Goal: Information Seeking & Learning: Stay updated

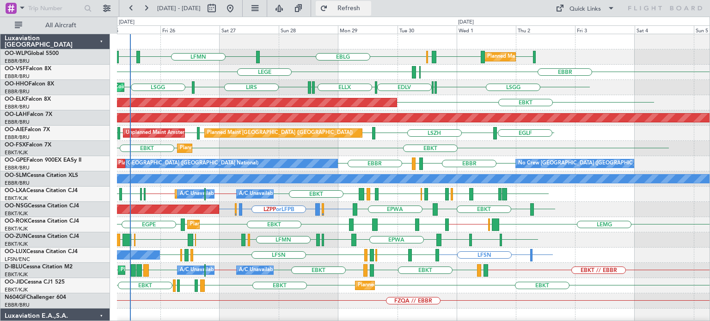
click at [369, 9] on span "Refresh" at bounding box center [349, 8] width 39 height 6
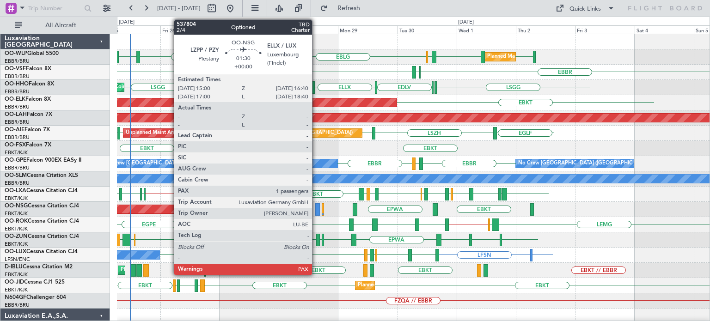
click at [316, 206] on div at bounding box center [317, 209] width 4 height 12
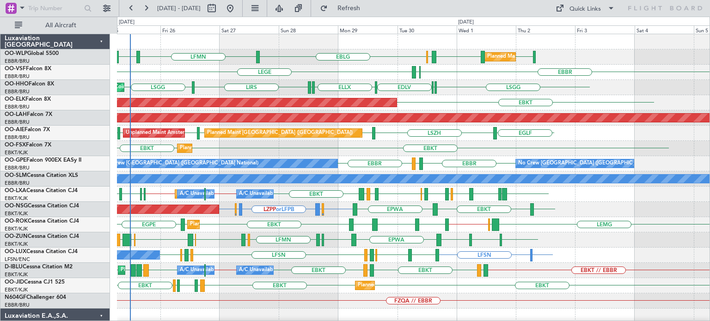
click at [374, 46] on div at bounding box center [413, 41] width 593 height 15
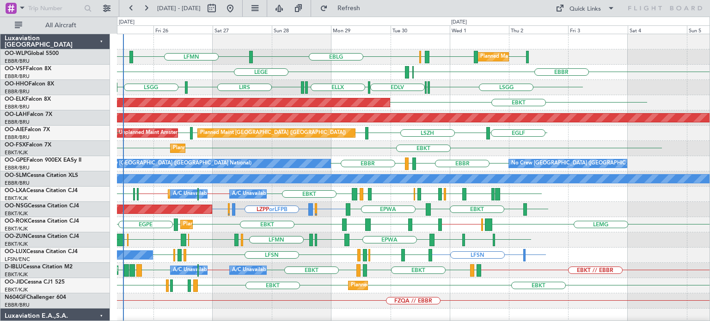
click at [324, 259] on div "LIMC or LFSN LFSN LFSN LIMJ EBKT LFSN LEBL LFSN EBKT LIMJ No Crew [PERSON_NAME]…" at bounding box center [413, 255] width 593 height 15
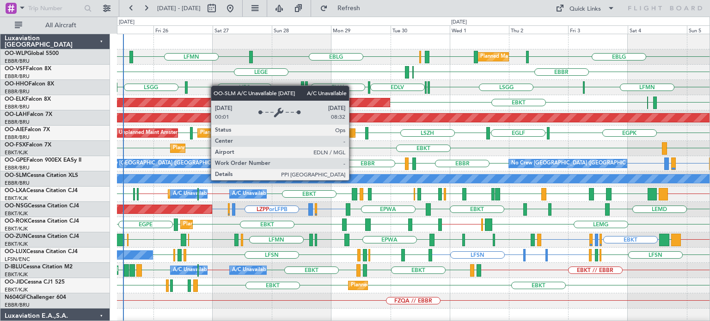
click at [392, 138] on div "EGLF [GEOGRAPHIC_DATA] [GEOGRAPHIC_DATA] [GEOGRAPHIC_DATA] [GEOGRAPHIC_DATA] [G…" at bounding box center [413, 133] width 593 height 15
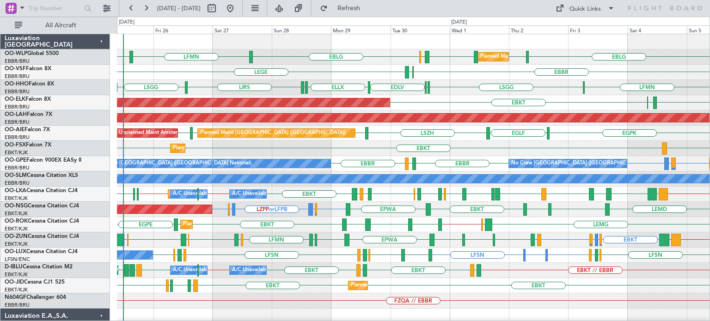
click at [470, 104] on div "EBKT LFMN [GEOGRAPHIC_DATA] Planned Maint [GEOGRAPHIC_DATA]-[GEOGRAPHIC_DATA]" at bounding box center [413, 102] width 593 height 15
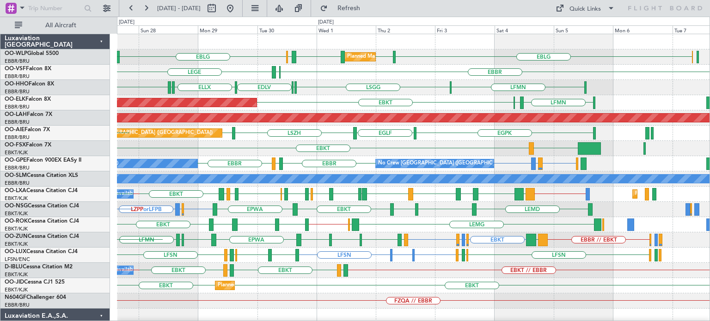
click at [456, 103] on div "EBKT LFMN [GEOGRAPHIC_DATA] Planned Maint [GEOGRAPHIC_DATA]-[GEOGRAPHIC_DATA]" at bounding box center [413, 102] width 593 height 15
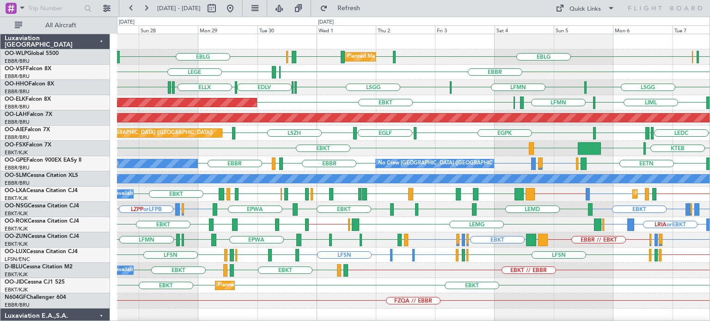
click at [450, 97] on div "Planned Maint Kortrijk-[GEOGRAPHIC_DATA] EBKT LIML LFMN [GEOGRAPHIC_DATA]" at bounding box center [413, 102] width 593 height 15
click at [397, 83] on div "Planned Maint Geneva (Cointrin) [GEOGRAPHIC_DATA] LFMN [GEOGRAPHIC_DATA] ELLX E…" at bounding box center [413, 87] width 593 height 15
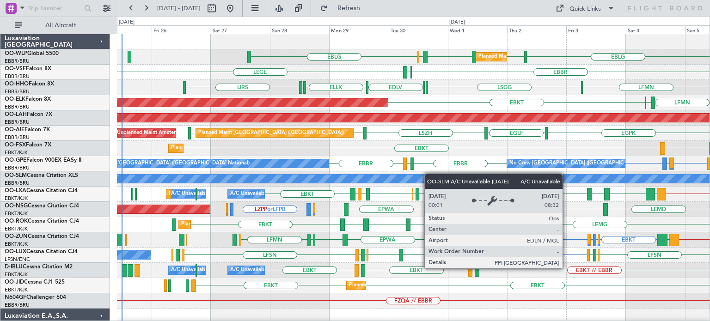
click at [408, 180] on div "LHDC LHDC ELLX EBLG Planned Maint Milan ([GEOGRAPHIC_DATA]) LIML EBLG ELLX EDDM…" at bounding box center [413, 301] width 593 height 534
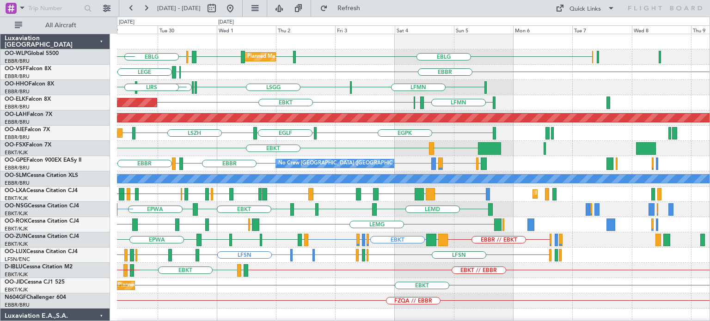
click at [388, 141] on div "Planned Maint Milan (Linate) EBLG LIML LHDC LHDC ELLX EBLG LFMN [GEOGRAPHIC_DAT…" at bounding box center [413, 308] width 593 height 549
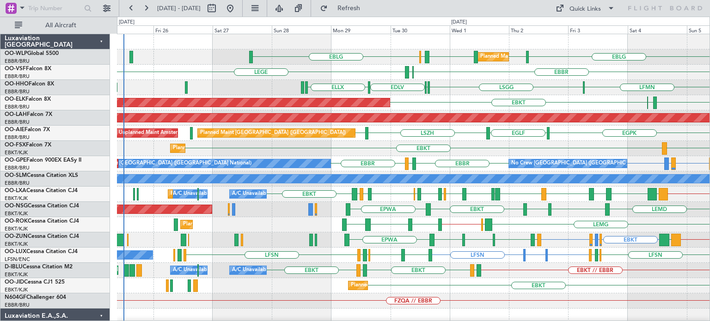
click at [438, 167] on div "Planned Maint Milan (Linate) EBLG LIML LHDC LHDC ELLX EBLG ELLX EDDM [GEOGRAPHI…" at bounding box center [413, 286] width 593 height 504
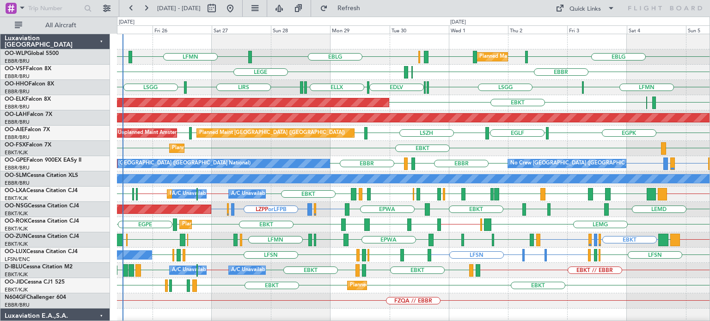
click at [387, 65] on div "EBBR ELLX LEGE" at bounding box center [413, 72] width 593 height 15
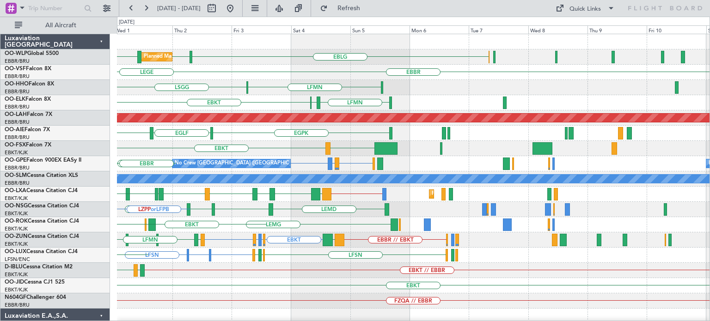
click at [302, 245] on div "Planned Maint Milan (Linate) EBLG LIML LHDC LHDC ELLX EBLG [GEOGRAPHIC_DATA] EL…" at bounding box center [413, 316] width 593 height 565
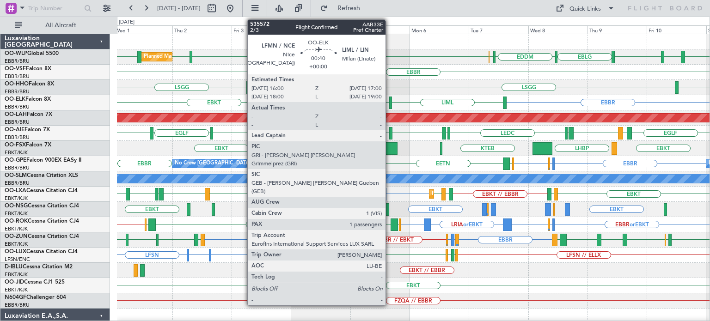
click at [390, 99] on div at bounding box center [390, 103] width 3 height 12
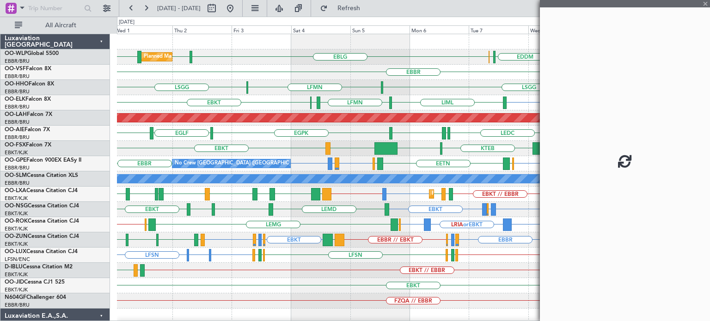
click at [390, 99] on div at bounding box center [390, 103] width 3 height 12
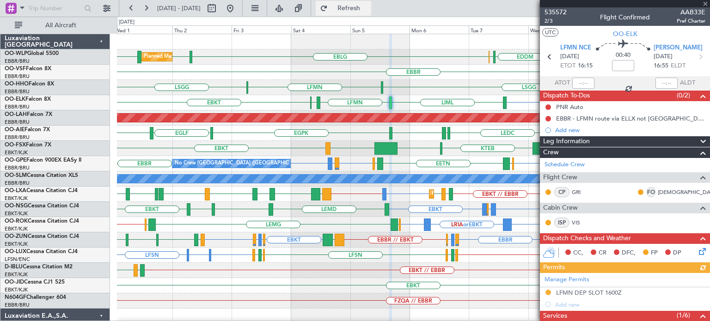
click at [371, 14] on button "Refresh" at bounding box center [343, 8] width 55 height 15
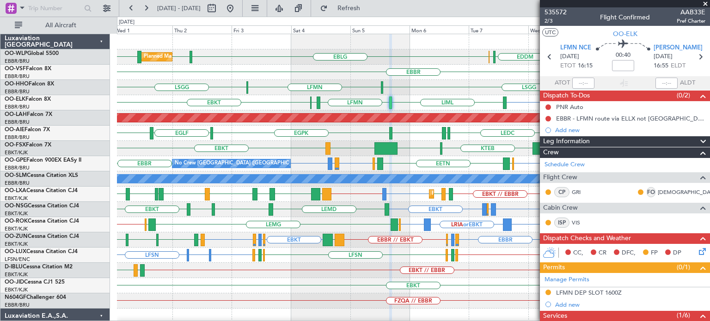
click at [707, 1] on span at bounding box center [705, 4] width 9 height 8
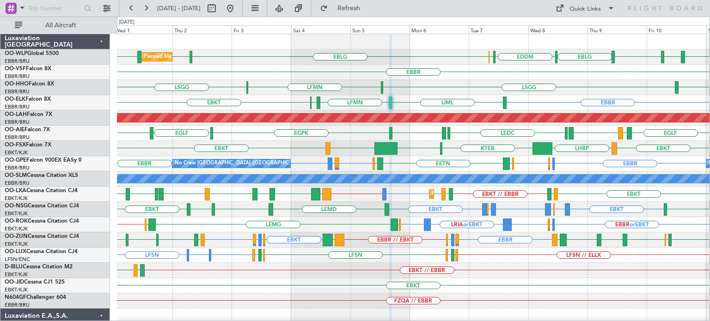
type input "0"
click at [460, 74] on div "EBBR" at bounding box center [413, 72] width 593 height 15
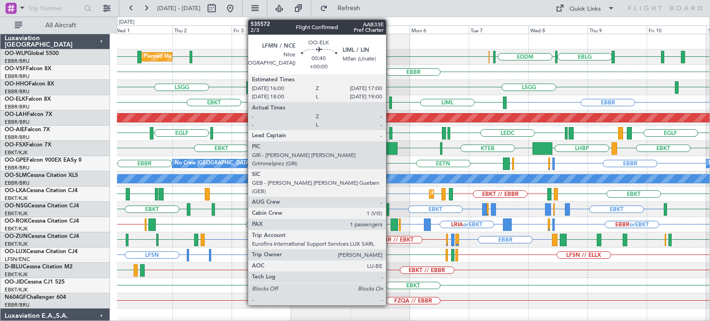
click at [390, 99] on div at bounding box center [390, 103] width 3 height 12
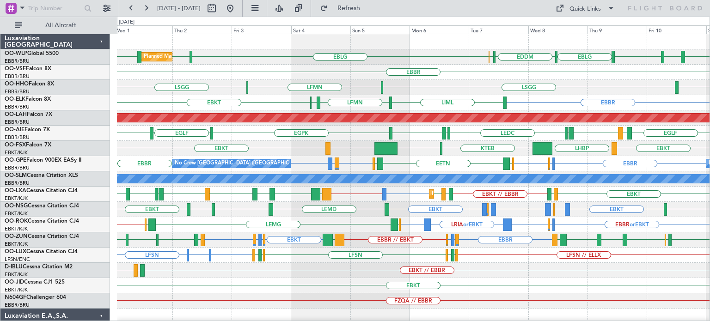
click at [370, 70] on div "EBBR" at bounding box center [413, 72] width 593 height 15
click at [368, 9] on span "Refresh" at bounding box center [349, 8] width 39 height 6
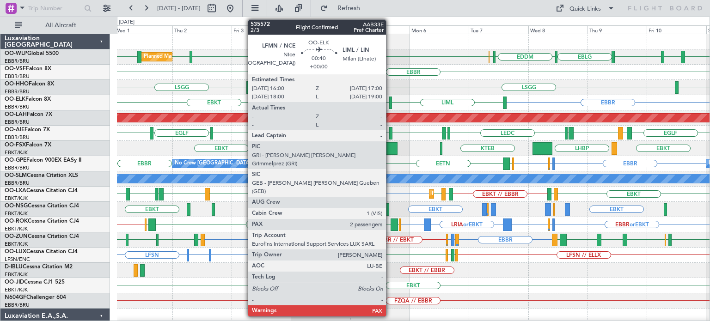
click at [390, 99] on div at bounding box center [390, 103] width 3 height 12
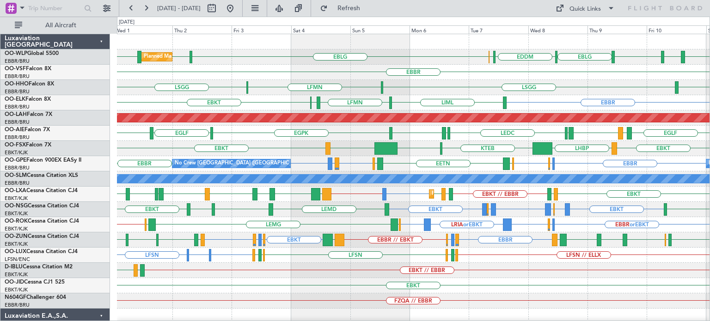
click at [345, 75] on div "EBBR" at bounding box center [413, 72] width 593 height 15
click at [252, 73] on div "EBBR" at bounding box center [413, 72] width 593 height 15
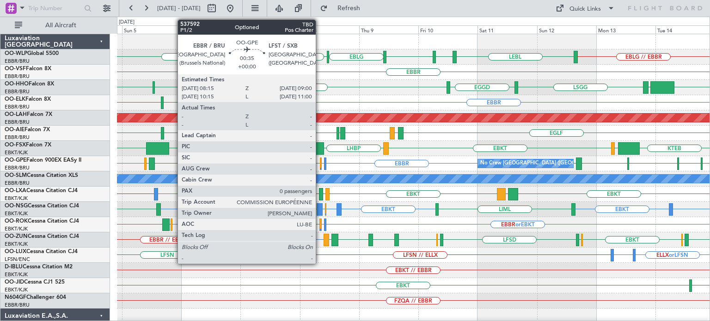
click at [320, 161] on div at bounding box center [321, 164] width 2 height 12
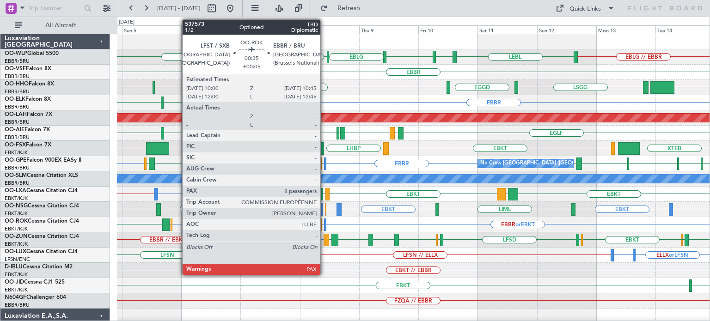
click at [325, 220] on div at bounding box center [325, 225] width 2 height 12
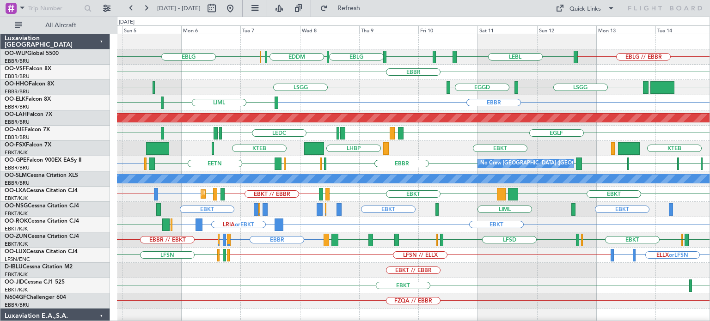
click at [359, 86] on div "LSGG EGGD [GEOGRAPHIC_DATA] LFMN SKCG [GEOGRAPHIC_DATA]" at bounding box center [413, 87] width 593 height 15
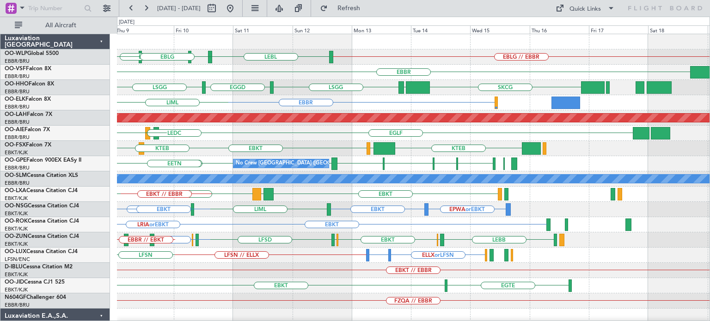
click at [277, 157] on div "LEBL EBLG LIML EBLG EBLG // EBBR EDDM ELLX EBLG [GEOGRAPHIC_DATA] [GEOGRAPHIC_D…" at bounding box center [413, 286] width 593 height 504
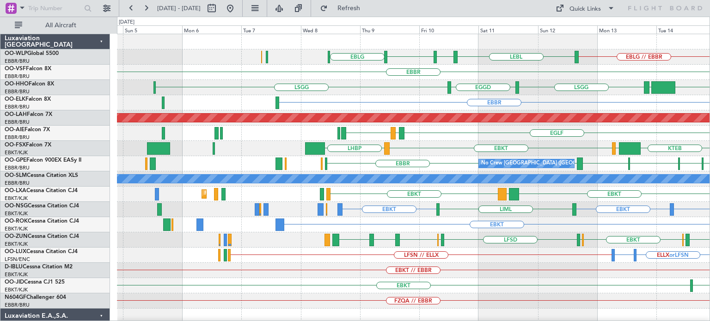
click at [568, 171] on div "LEBL EBLG LIML EBLG EBLG // EBBR [GEOGRAPHIC_DATA] [GEOGRAPHIC_DATA] EGGD [GEOG…" at bounding box center [413, 308] width 593 height 549
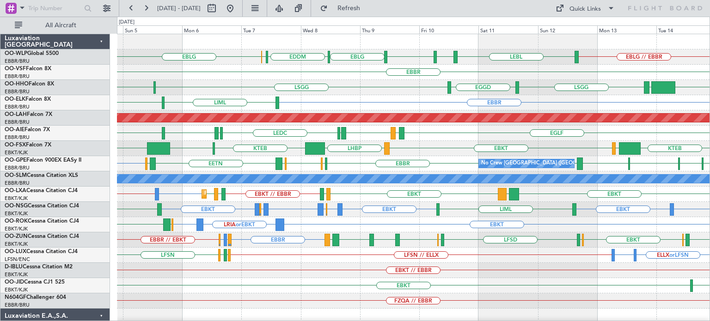
click at [361, 233] on div "EBBR LFMN or EBBR LFPB or EBBR EBBR // EBKT LFSD [GEOGRAPHIC_DATA] EBKT LIMP EB…" at bounding box center [413, 240] width 593 height 15
click at [304, 276] on div "EBKT // EBBR" at bounding box center [413, 270] width 593 height 15
click at [570, 143] on div "LEBL EBLG LIML EBLG EDDM ELLX EBLG EBLG // EBBR [GEOGRAPHIC_DATA] [GEOGRAPHIC_D…" at bounding box center [413, 286] width 593 height 504
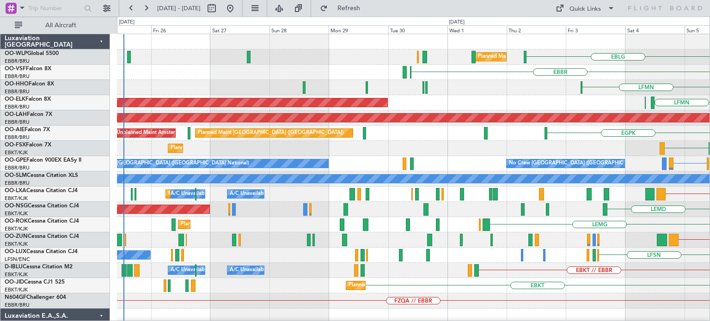
click at [402, 201] on div "EBLG Planned Maint Milan ([GEOGRAPHIC_DATA]) ELLX EDDM [GEOGRAPHIC_DATA] LFMN P…" at bounding box center [413, 286] width 593 height 504
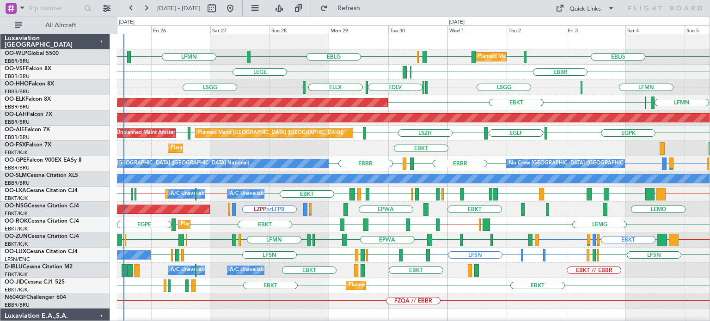
click at [354, 148] on div "EBKT EBKT LHBP Planned Maint [GEOGRAPHIC_DATA]-[GEOGRAPHIC_DATA]" at bounding box center [413, 148] width 593 height 15
click at [320, 222] on div "LEMG [GEOGRAPHIC_DATA] EBBR // EBKT LIME EBKT EPLB EBKT EBKT [GEOGRAPHIC_DATA] …" at bounding box center [413, 224] width 593 height 15
click at [215, 237] on div "EBBR // EBKT EBKT LFPB or EBKT LFMN or EBKT EBKT EBKT EGNV EBKT EPWA EBKT LFPG …" at bounding box center [413, 240] width 593 height 15
click at [225, 223] on div "LEMG [GEOGRAPHIC_DATA] EBBR // EBKT LIME EBKT EPLB EBKT EBKT [GEOGRAPHIC_DATA] …" at bounding box center [413, 224] width 593 height 15
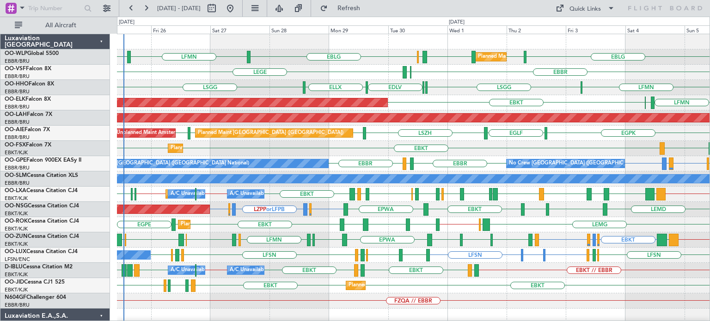
click at [202, 242] on div "EBBR // EBKT EBKT LFPB or EBKT LFMN or EBKT EBKT EBKT EGNV EBKT EPWA EBKT LFPG …" at bounding box center [413, 240] width 593 height 15
